Goal: Check status: Check status

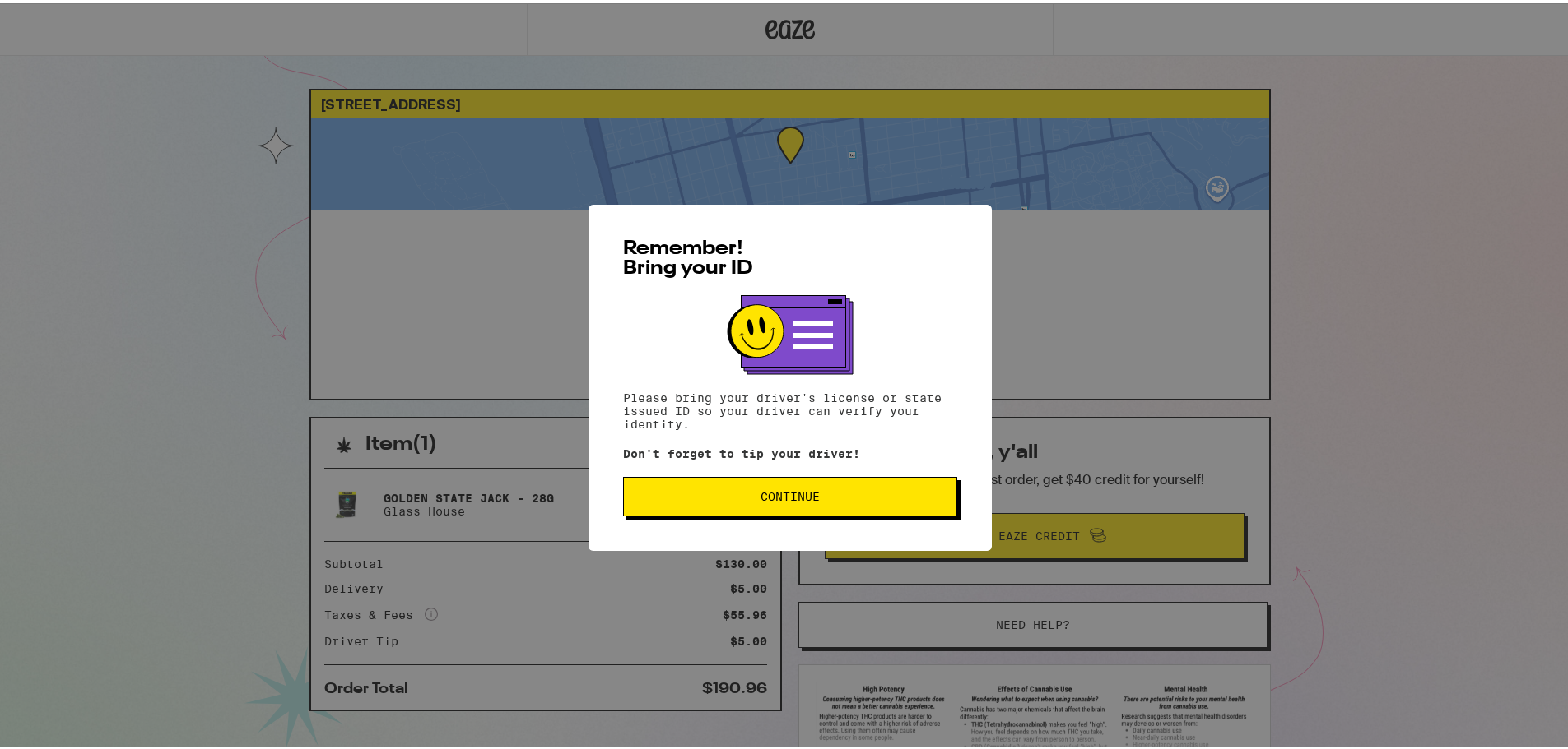
click at [783, 499] on span "Continue" at bounding box center [789, 493] width 59 height 12
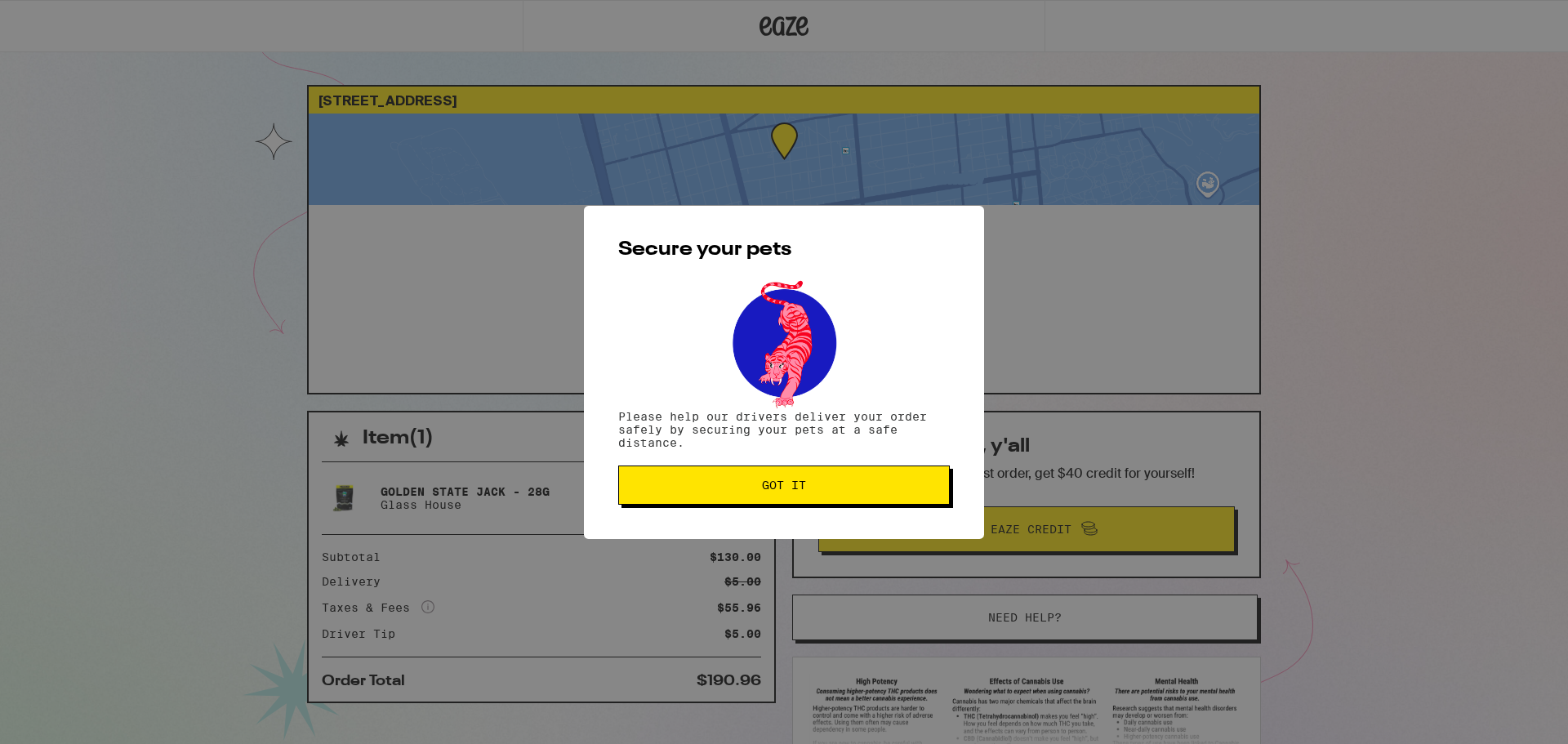
click at [737, 482] on span "Got it" at bounding box center [784, 485] width 304 height 12
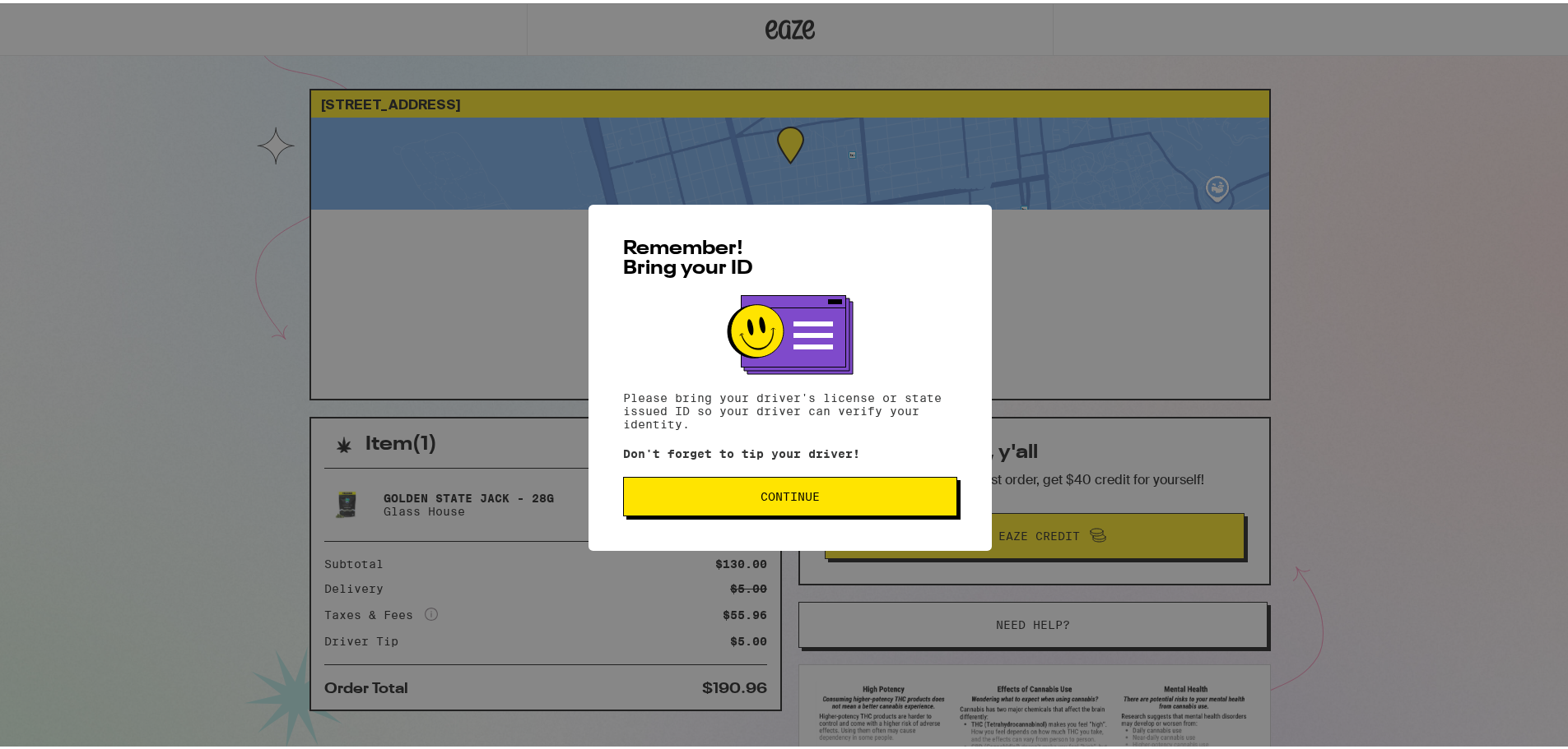
click at [778, 482] on button "Continue" at bounding box center [789, 493] width 334 height 40
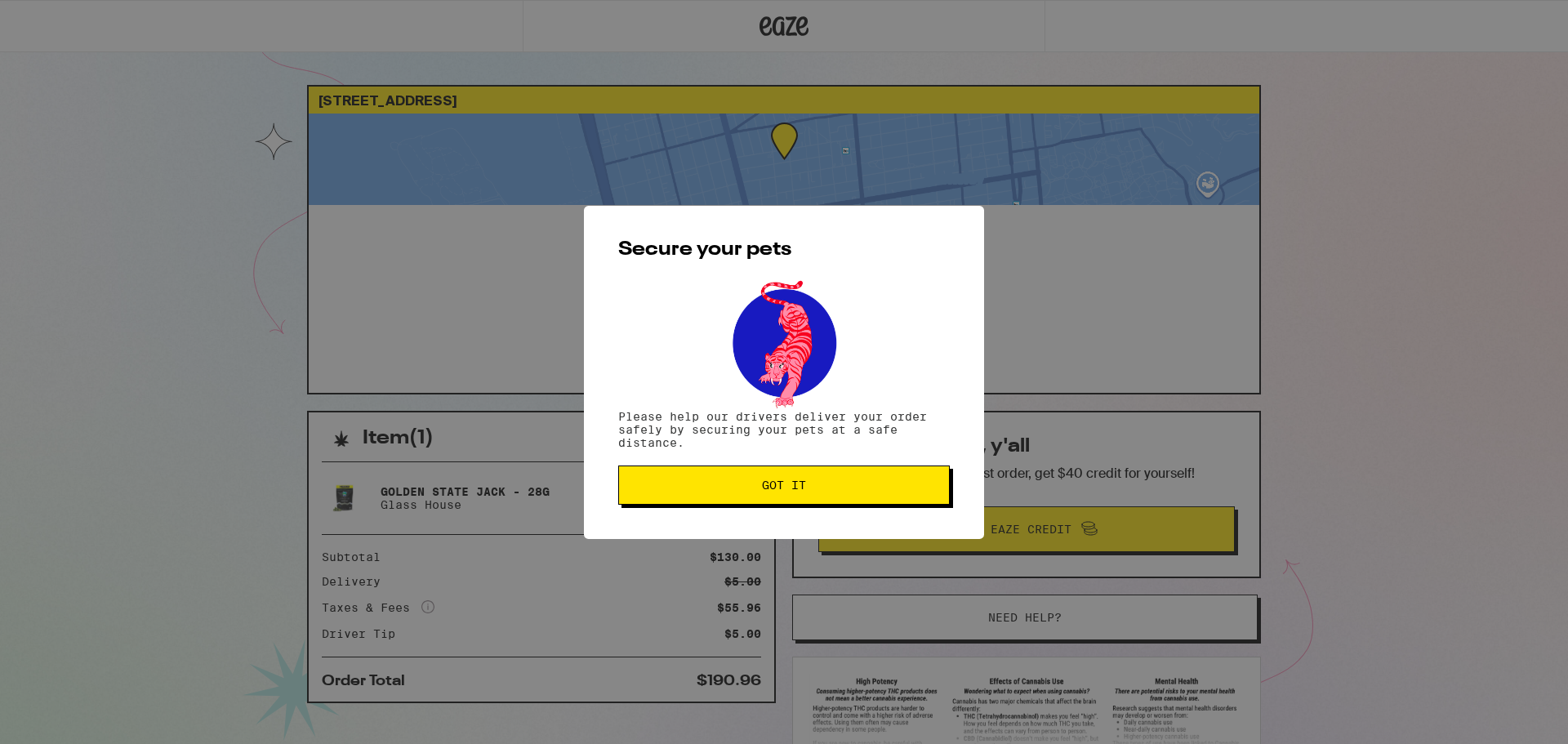
click at [772, 478] on button "Got it" at bounding box center [784, 485] width 331 height 40
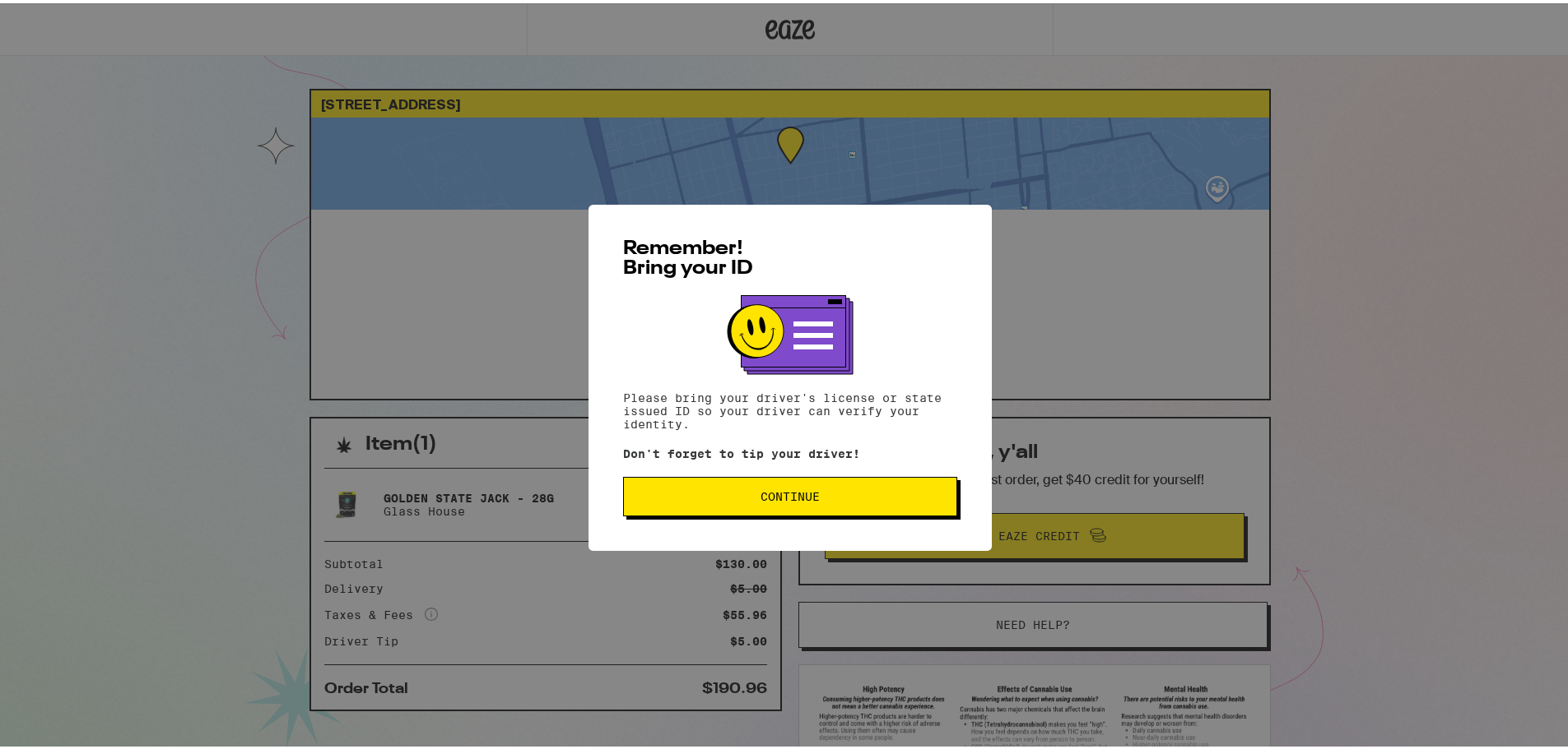
click at [767, 497] on span "Continue" at bounding box center [789, 493] width 59 height 12
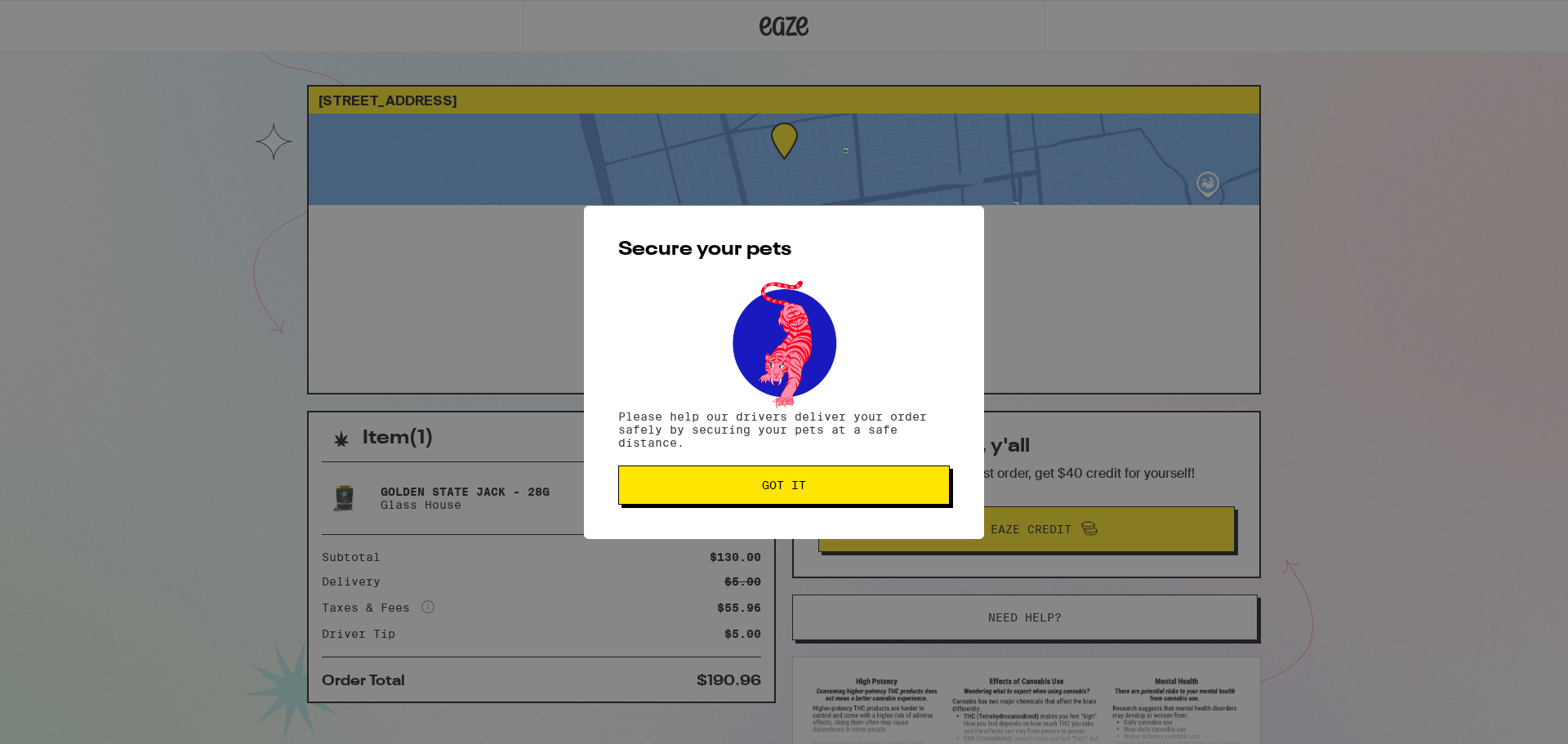
click at [759, 494] on button "Got it" at bounding box center [784, 485] width 331 height 40
